Goal: Information Seeking & Learning: Understand process/instructions

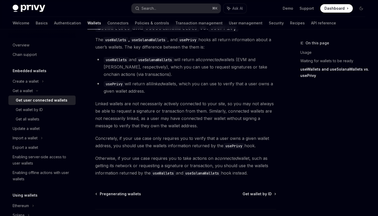
scroll to position [466, 0]
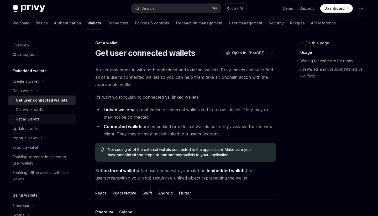
click at [45, 119] on div "Get all wallets" at bounding box center [44, 119] width 57 height 6
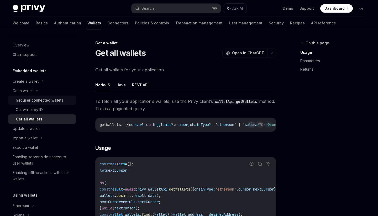
click at [33, 103] on div "Get user connected wallets" at bounding box center [40, 100] width 48 height 6
type textarea "*"
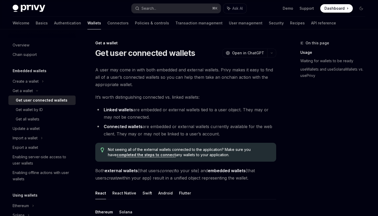
scroll to position [4, 0]
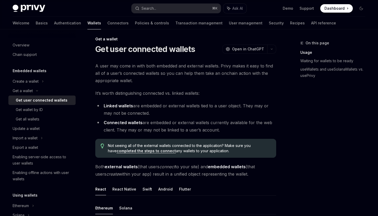
click at [154, 150] on link "completed the steps to connect" at bounding box center [146, 151] width 59 height 5
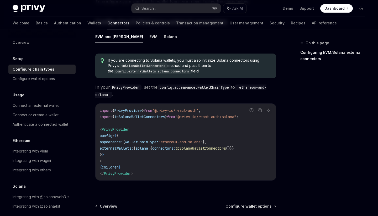
scroll to position [85, 0]
drag, startPoint x: 134, startPoint y: 143, endPoint x: 223, endPoint y: 141, distance: 88.5
click at [207, 141] on span "appearance: { walletChainType: 'ethereum-and-solana' }," at bounding box center [153, 142] width 107 height 5
copy span "{ walletChainType: 'ethereum-and-solana' }"
click at [117, 145] on span "appearance:" at bounding box center [111, 142] width 23 height 5
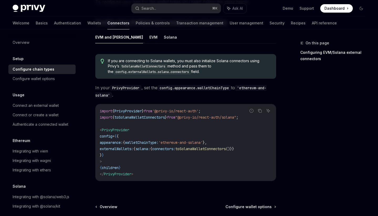
click at [117, 145] on span "appearance:" at bounding box center [111, 142] width 23 height 5
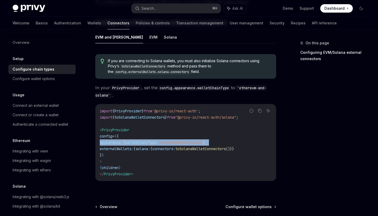
click at [117, 145] on span "appearance:" at bounding box center [111, 142] width 23 height 5
copy code "appearance: { walletChainType: 'ethereum-and-solana' },"
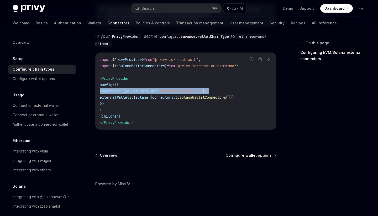
scroll to position [136, 0]
click at [61, 126] on div "Authenticate a connected wallet" at bounding box center [41, 124] width 56 height 6
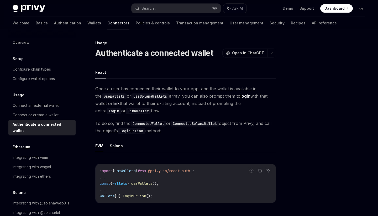
scroll to position [0, 0]
click at [52, 116] on div "Connect or create a wallet" at bounding box center [36, 115] width 46 height 6
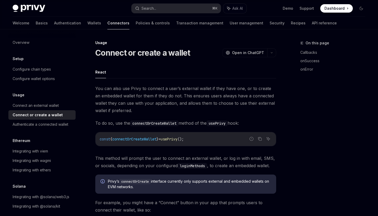
type textarea "*"
drag, startPoint x: 199, startPoint y: 139, endPoint x: 98, endPoint y: 140, distance: 101.6
click at [98, 140] on div "const { connectOrCreateWallet } = usePrivy ();" at bounding box center [186, 139] width 180 height 14
copy span "const { connectOrCreateWallet } = usePrivy ();"
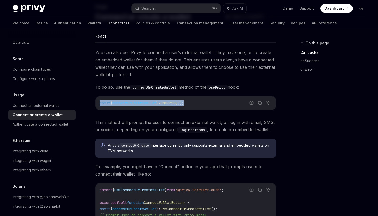
scroll to position [40, 0]
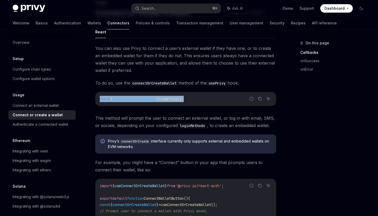
copy span "const { connectOrCreateWallet } = usePrivy ();"
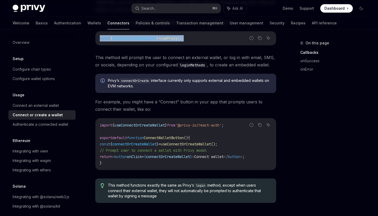
scroll to position [103, 0]
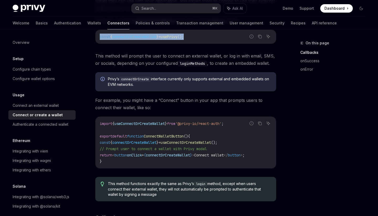
copy span "const { connectOrCreateWallet } = usePrivy ();"
